Goal: Task Accomplishment & Management: Manage account settings

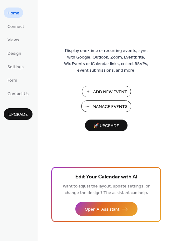
click at [103, 104] on span "Manage Events" at bounding box center [110, 107] width 35 height 7
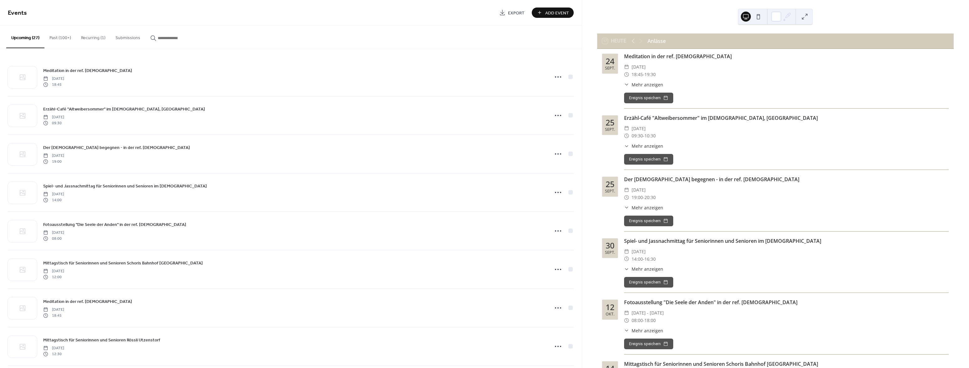
click at [57, 38] on button "Past (100+)" at bounding box center [60, 36] width 32 height 22
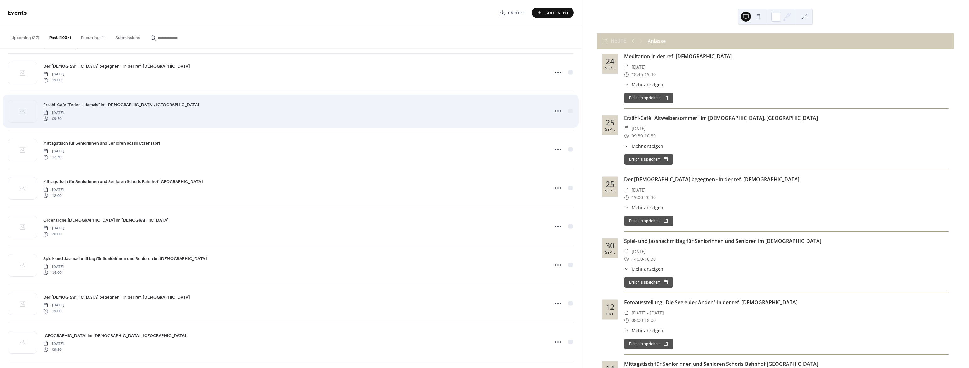
scroll to position [357, 0]
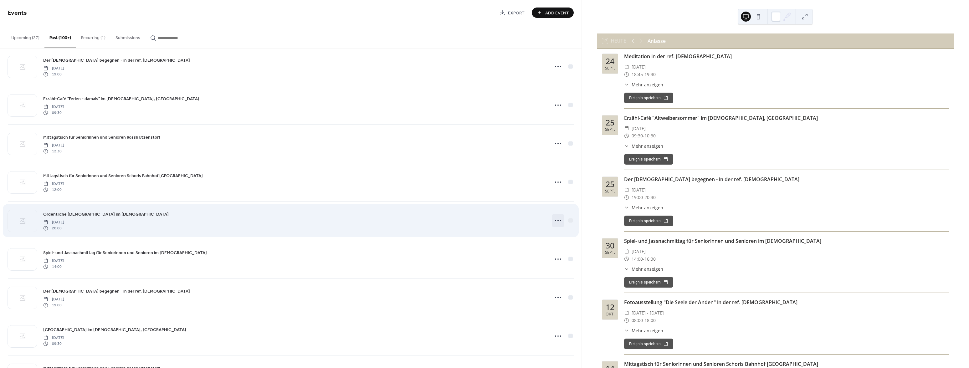
click at [560, 223] on icon at bounding box center [558, 221] width 10 height 10
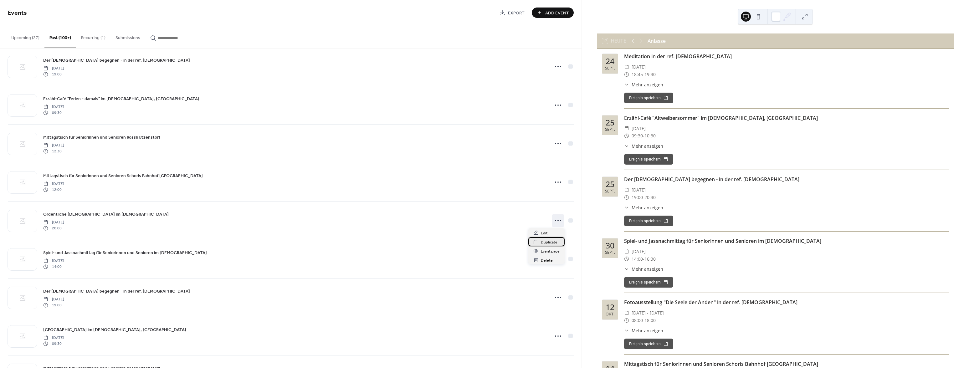
click at [551, 245] on span "Duplicate" at bounding box center [549, 242] width 17 height 7
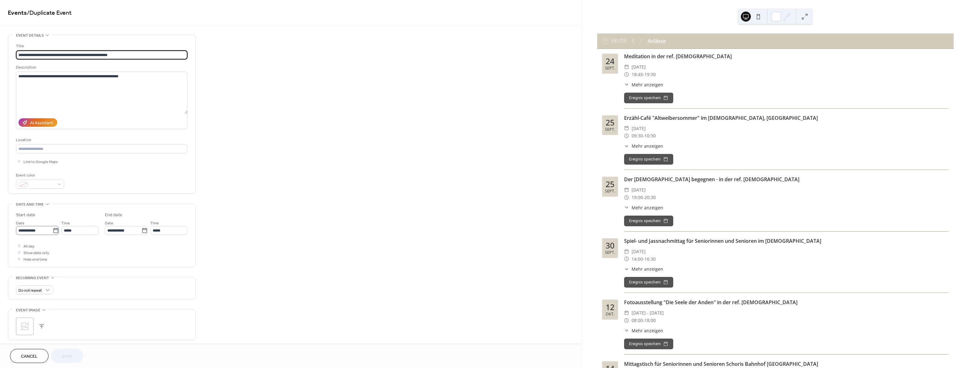
click at [55, 234] on icon at bounding box center [56, 231] width 6 height 6
click at [53, 234] on input "**********" at bounding box center [34, 230] width 37 height 9
click at [87, 250] on span "›" at bounding box center [86, 248] width 9 height 13
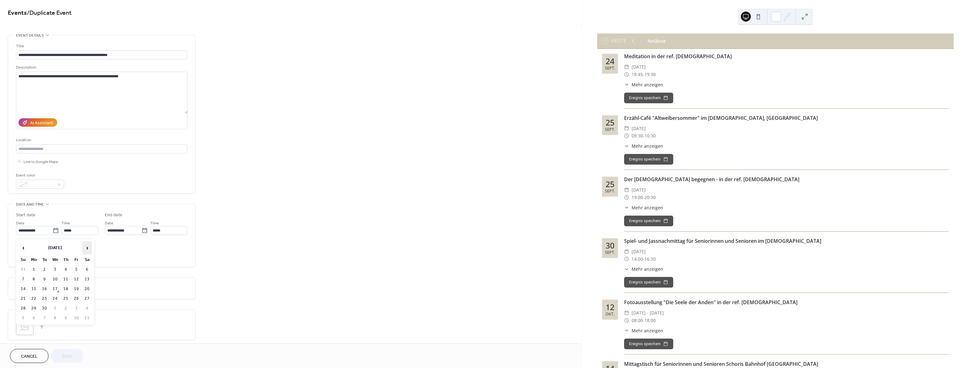
click at [87, 250] on span "›" at bounding box center [86, 248] width 9 height 13
click at [35, 309] on td "24" at bounding box center [34, 308] width 10 height 9
type input "**********"
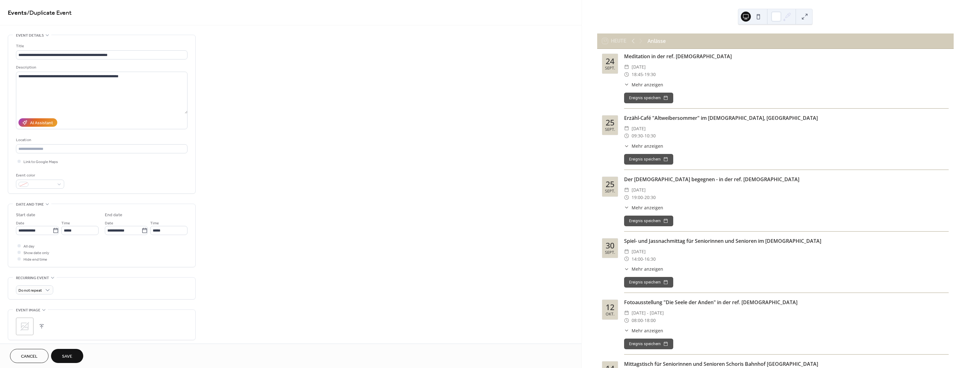
click at [67, 355] on span "Save" at bounding box center [67, 356] width 10 height 7
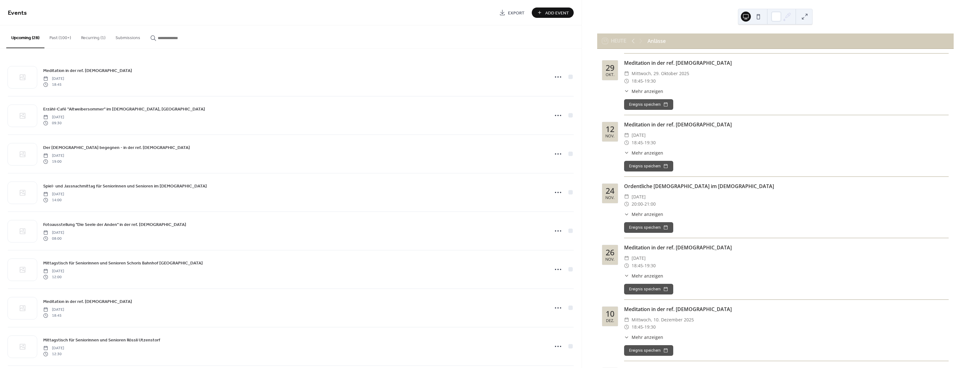
scroll to position [857, 0]
